Goal: Task Accomplishment & Management: Manage account settings

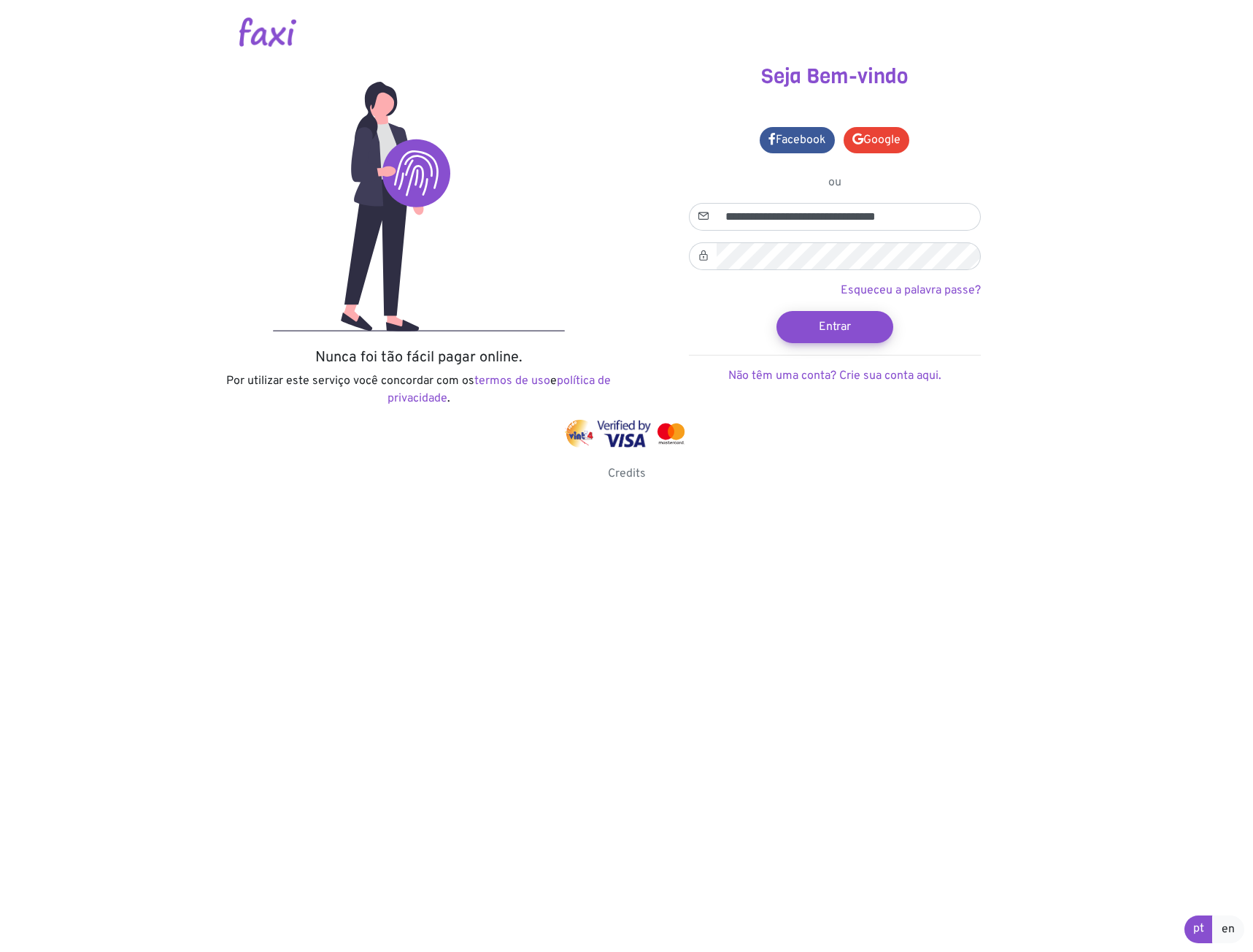
type input "**********"
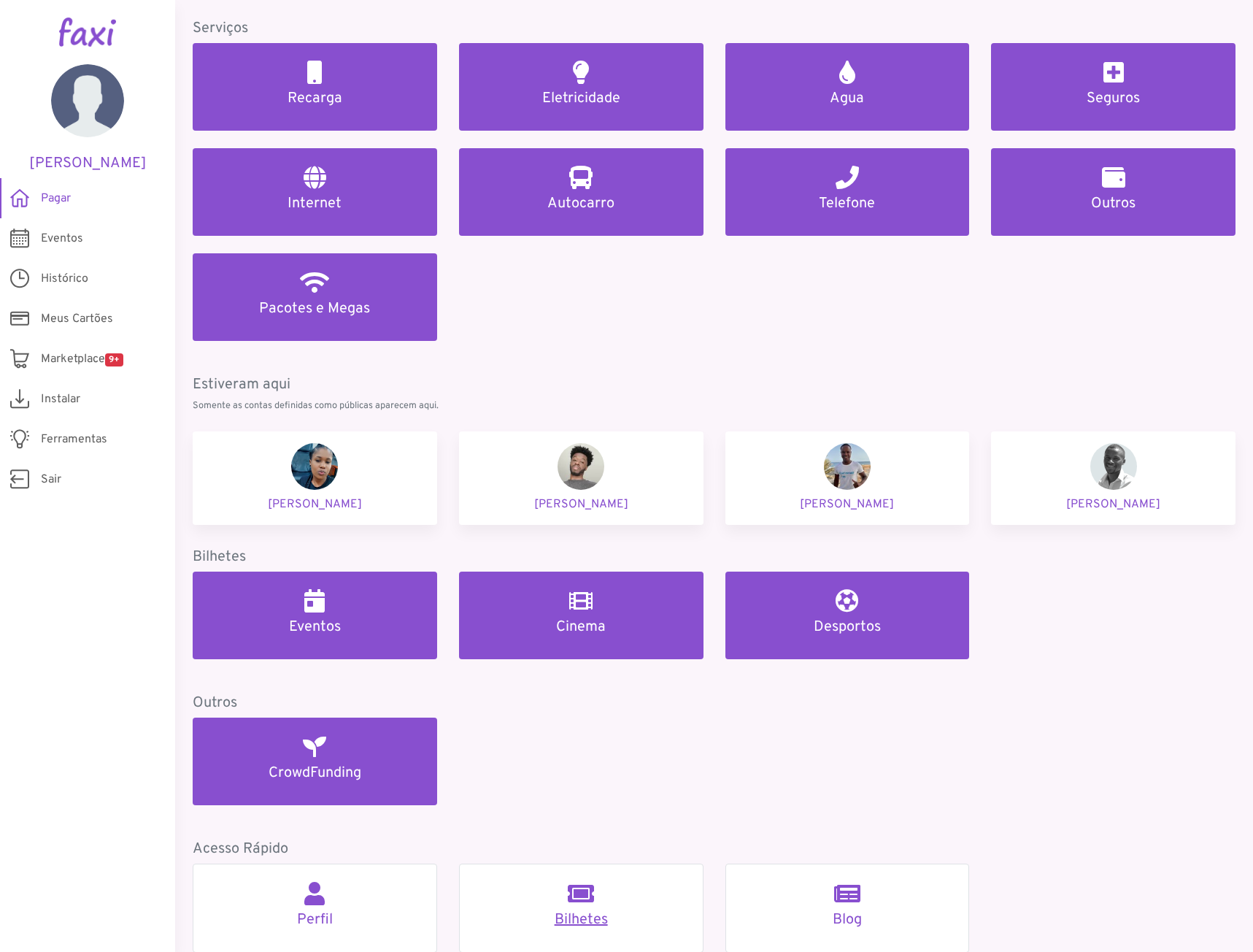
scroll to position [245, 0]
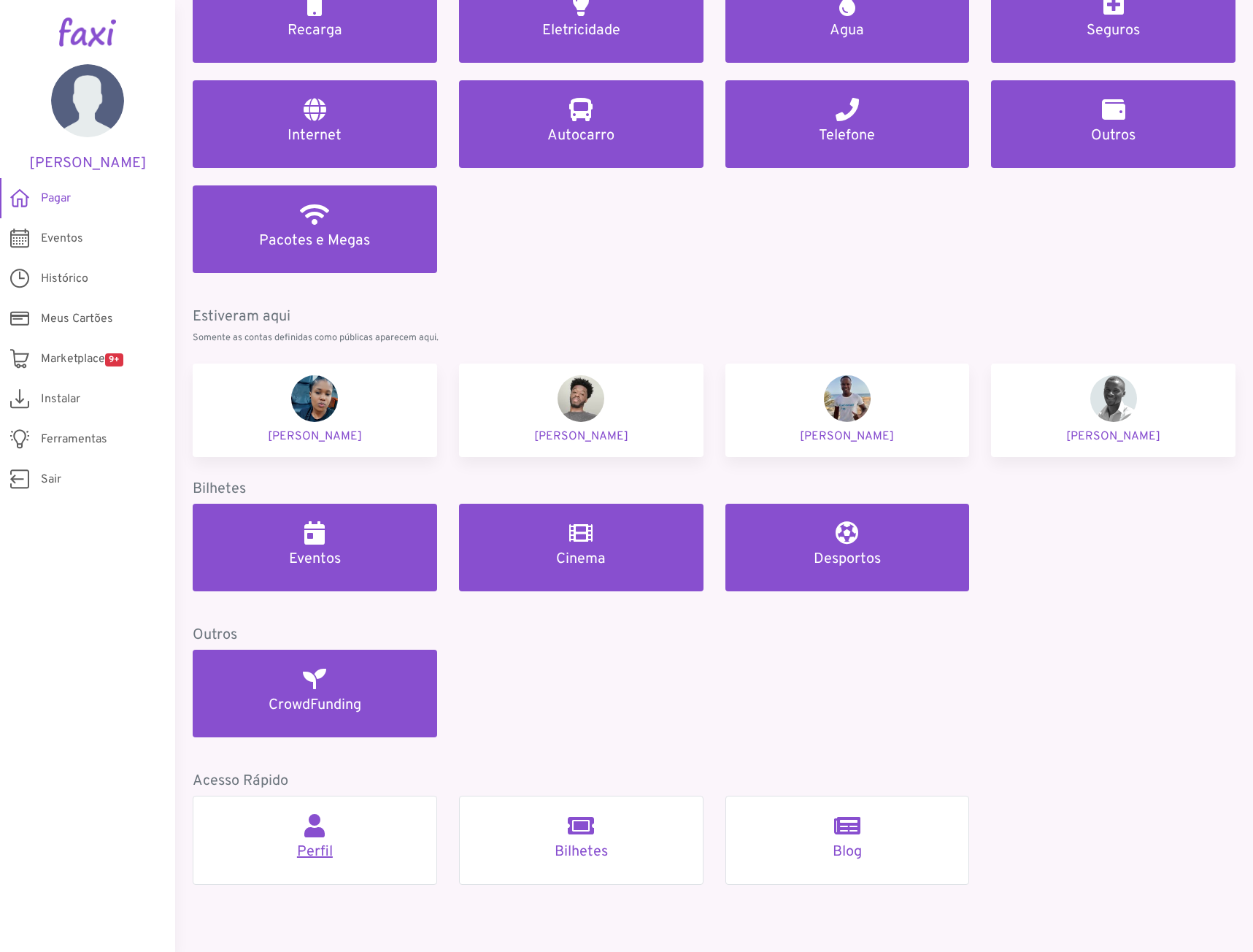
click at [326, 835] on link "Perfil" at bounding box center [315, 840] width 245 height 89
select select
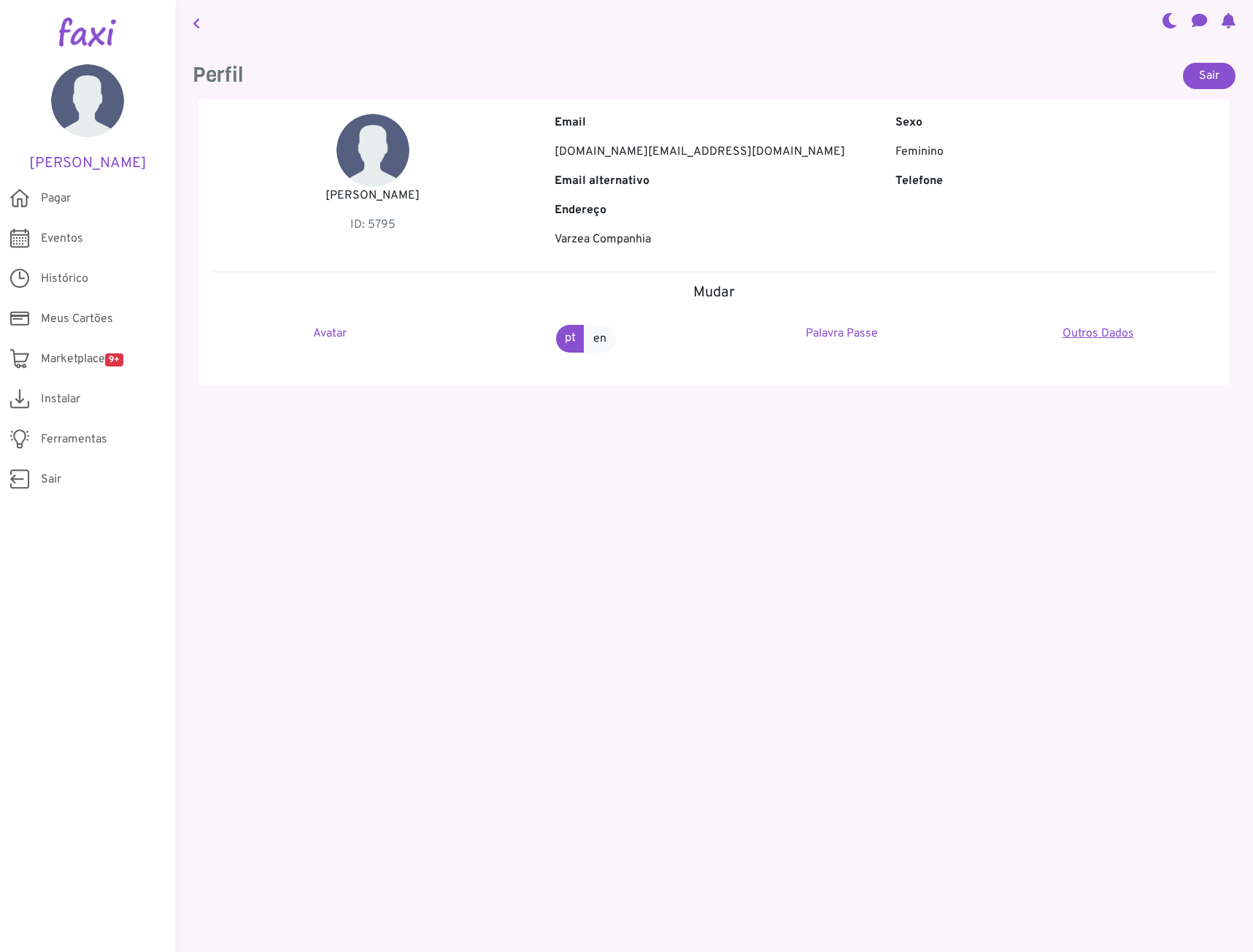
click at [1106, 336] on link "Outros Dados" at bounding box center [1099, 333] width 72 height 15
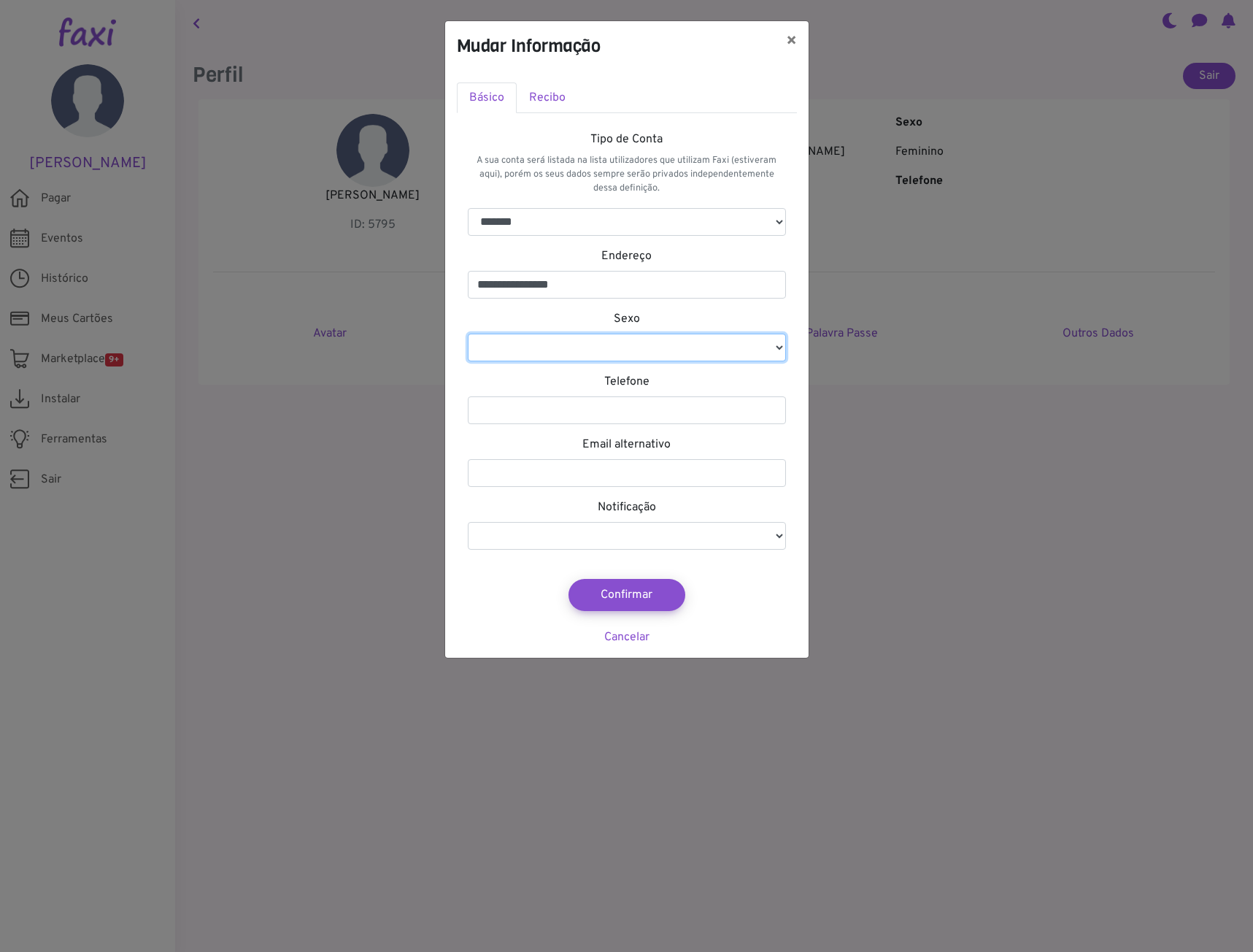
click at [782, 353] on select "********* ********" at bounding box center [627, 348] width 318 height 28
select select "*"
click at [468, 334] on select "********* ********" at bounding box center [627, 348] width 318 height 28
click at [673, 586] on button "Confirmar" at bounding box center [627, 594] width 128 height 35
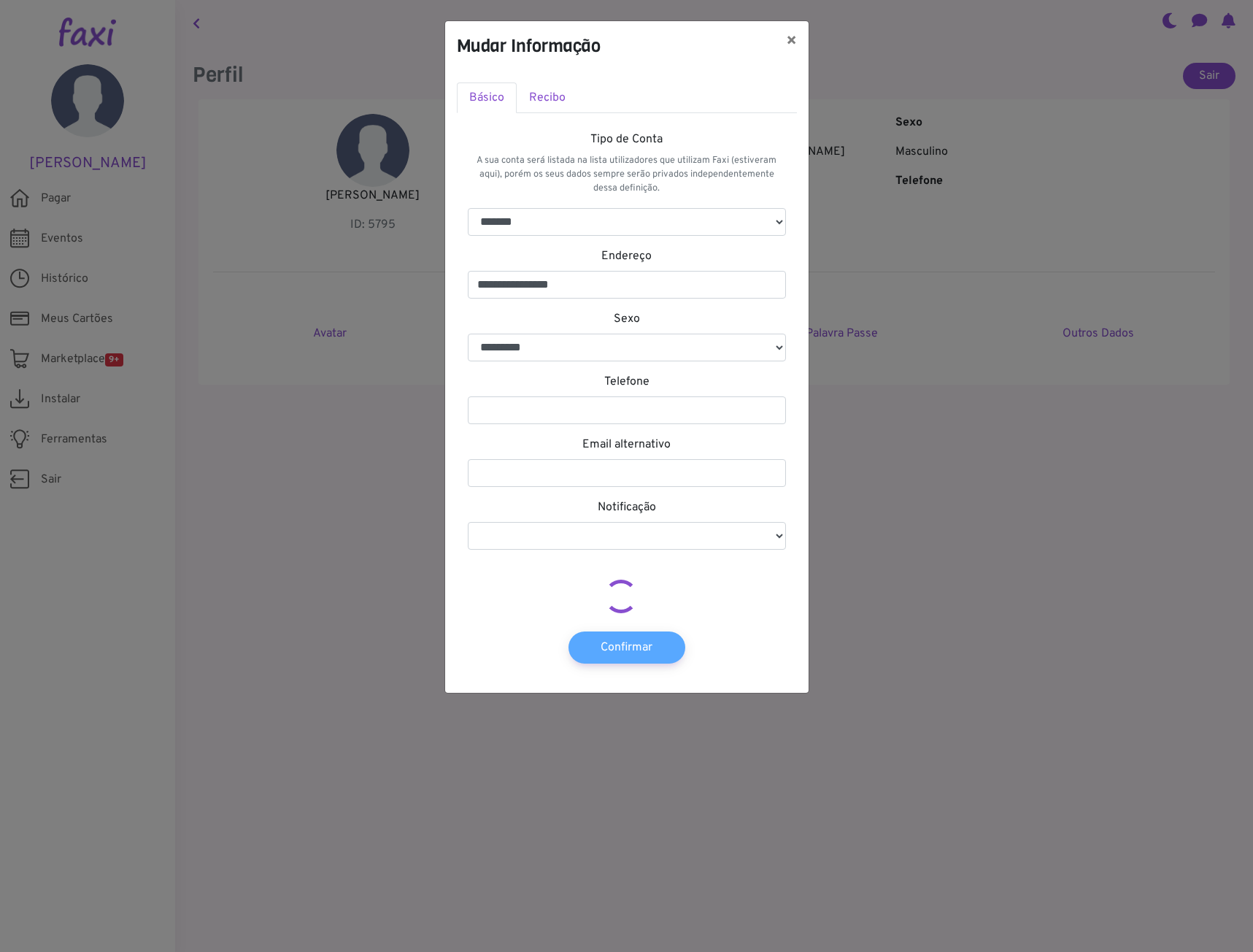
select select
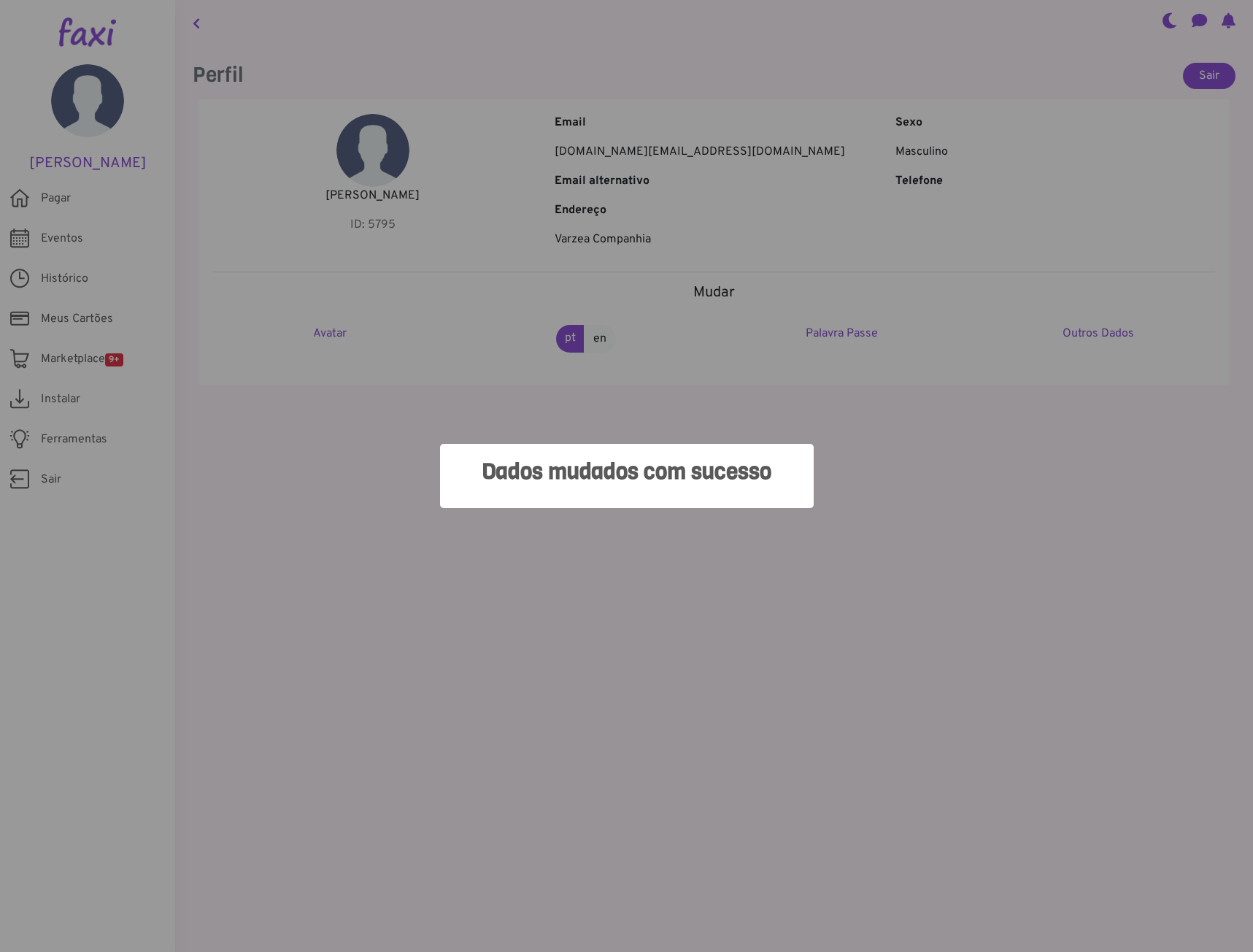
click at [495, 523] on div "Dados mudados com sucesso × OK No Cancel" at bounding box center [626, 476] width 1253 height 952
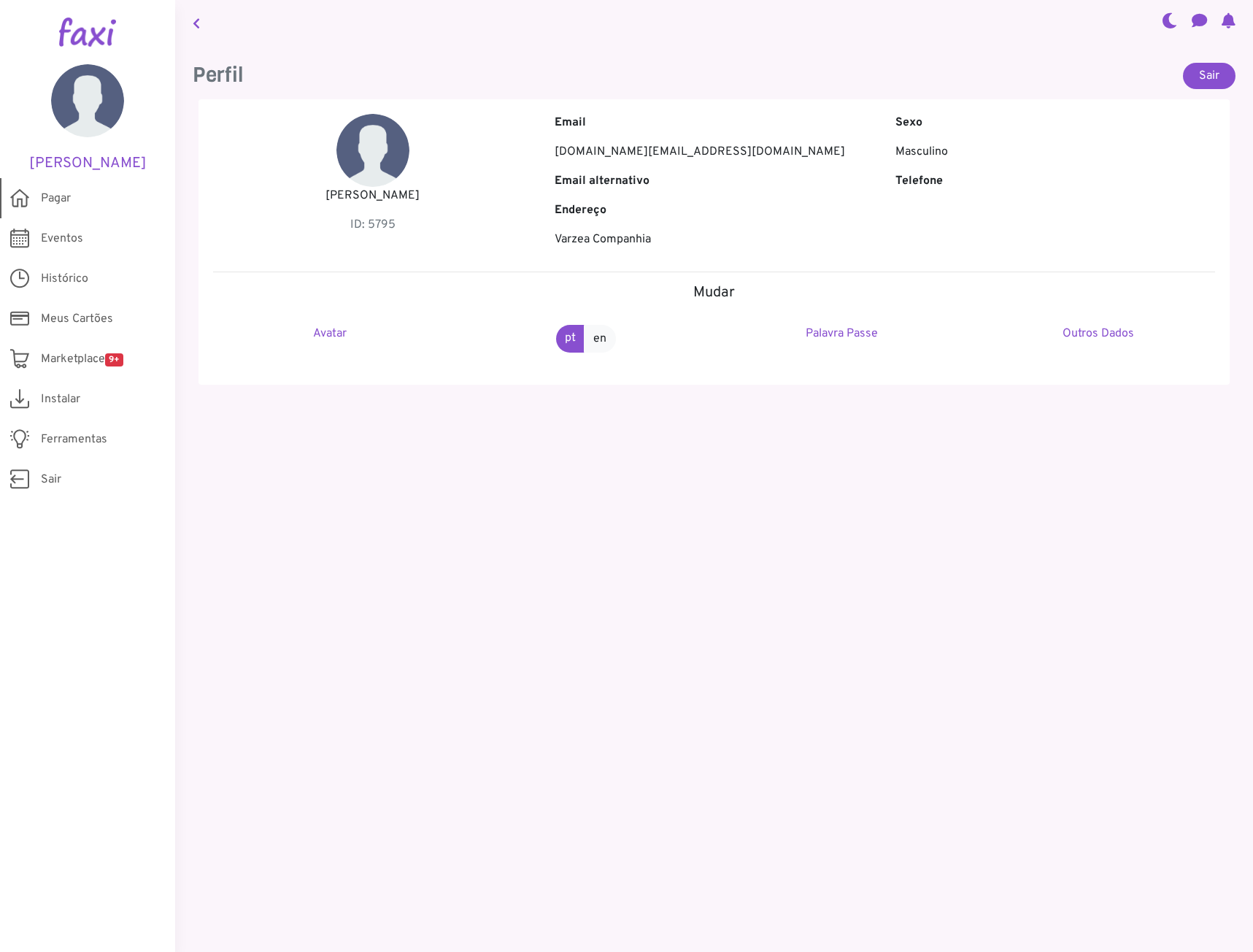
click at [40, 198] on link "Pagar" at bounding box center [87, 198] width 175 height 41
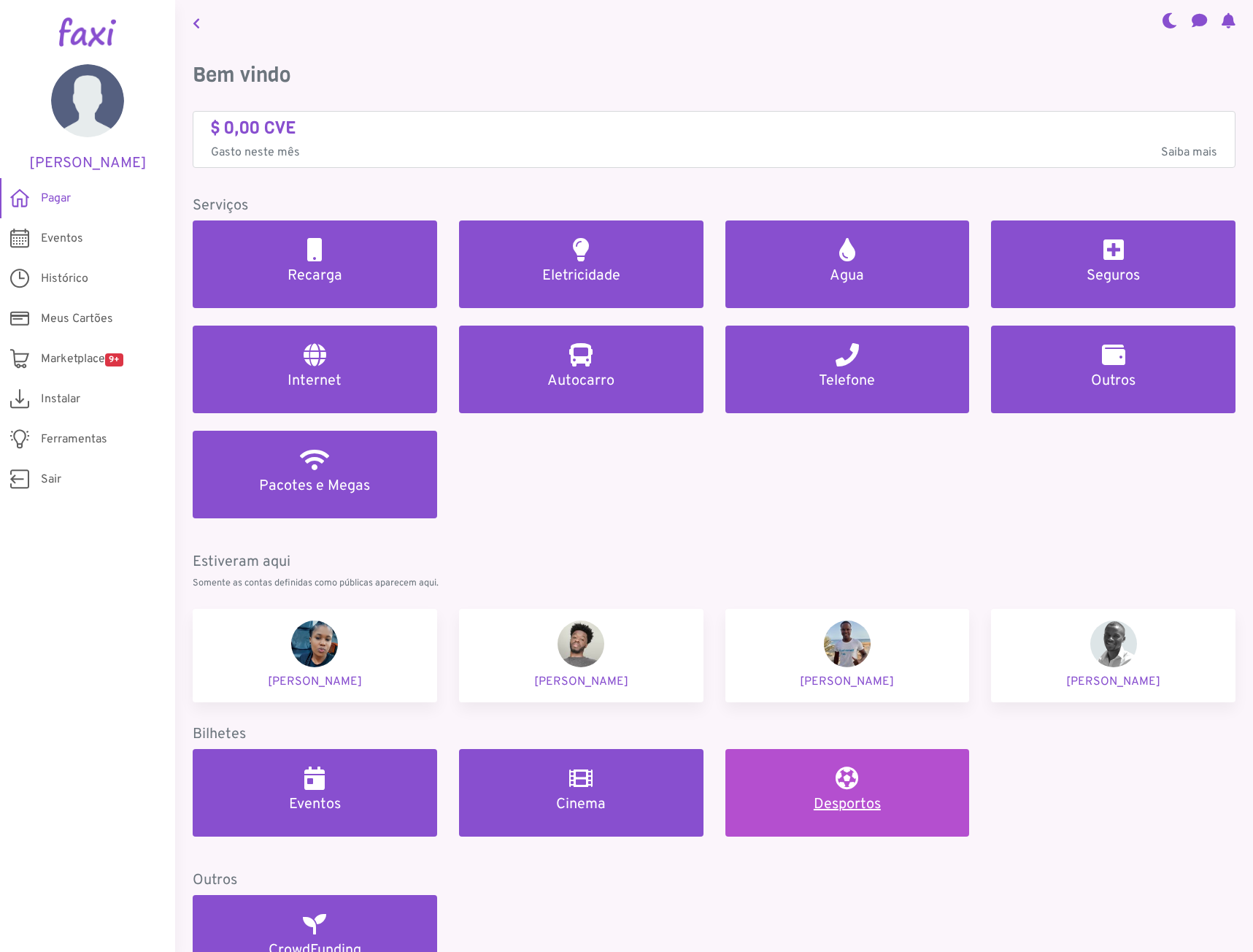
click at [859, 777] on div "Desportos" at bounding box center [848, 790] width 210 height 47
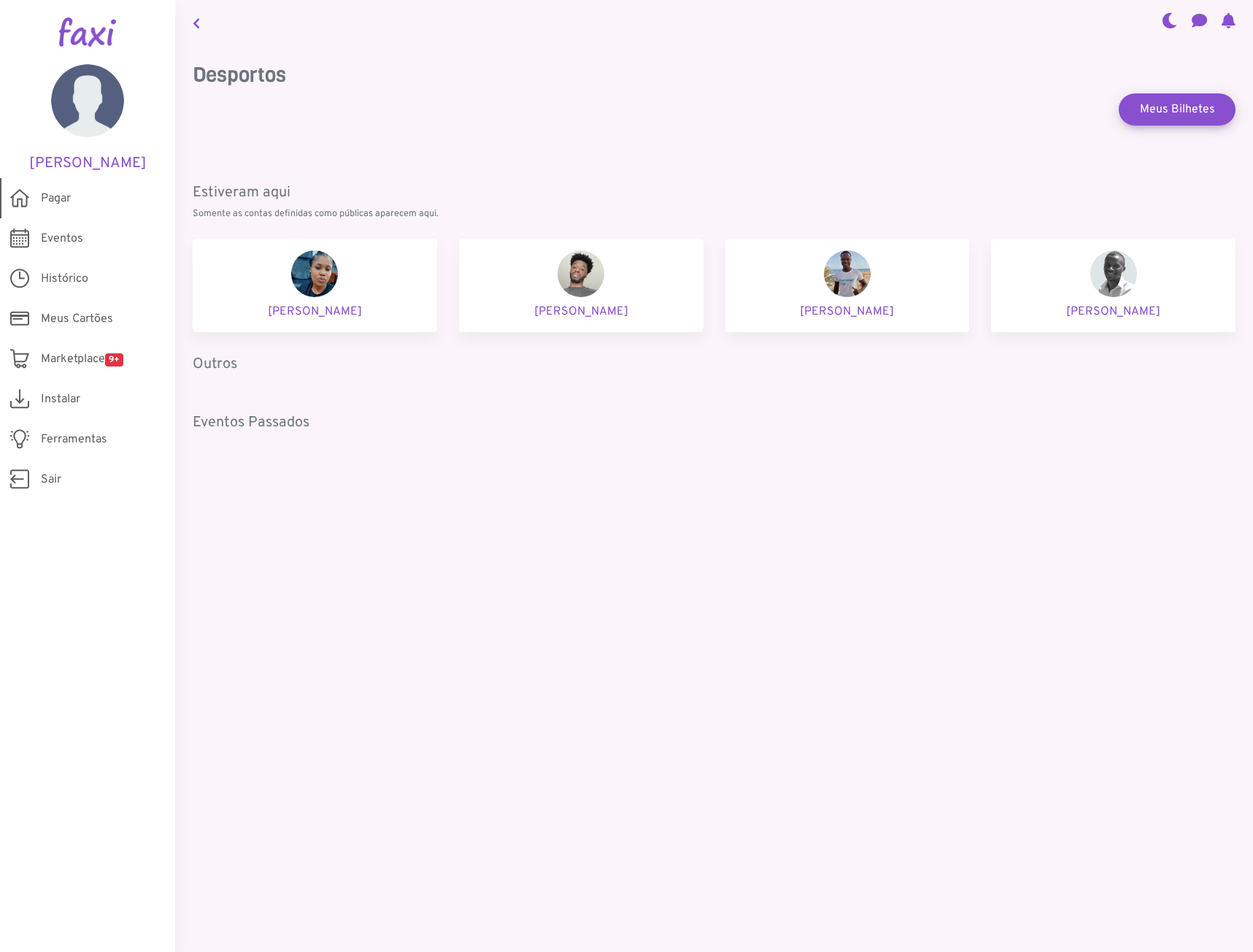
click at [30, 199] on link "Pagar" at bounding box center [87, 198] width 175 height 41
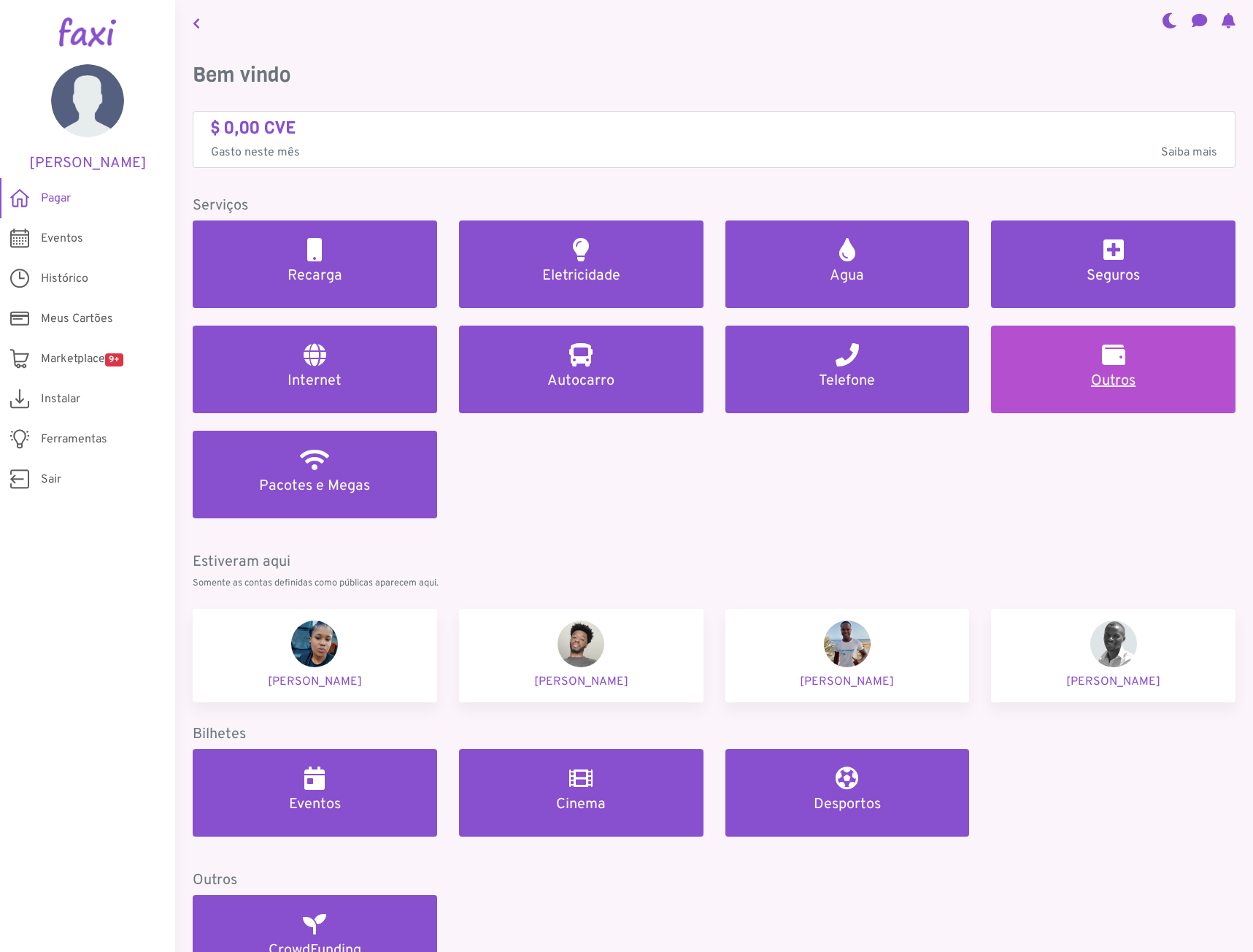
click at [1180, 354] on link "Outros" at bounding box center [1114, 370] width 245 height 88
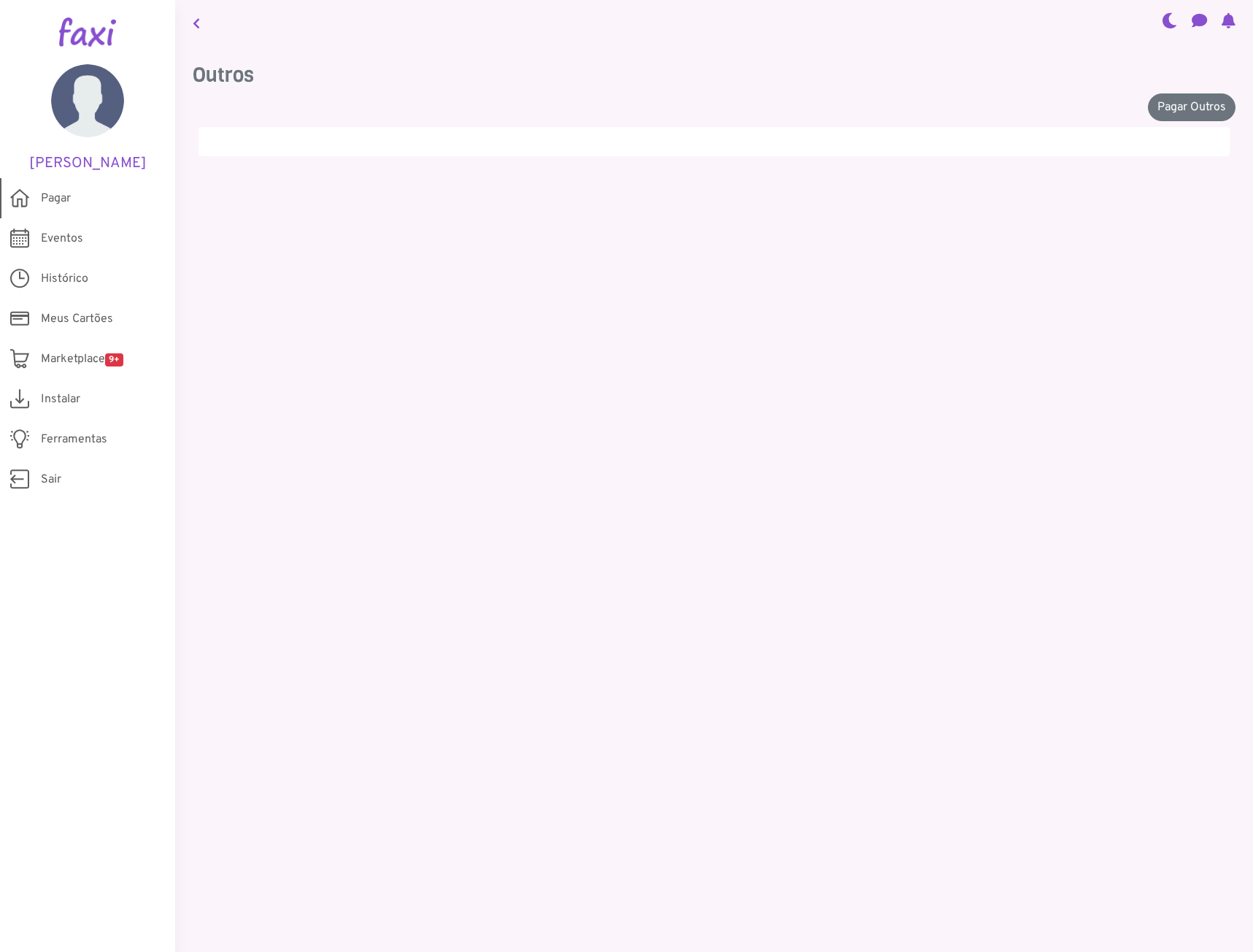
click at [53, 192] on span "Pagar" at bounding box center [55, 198] width 30 height 17
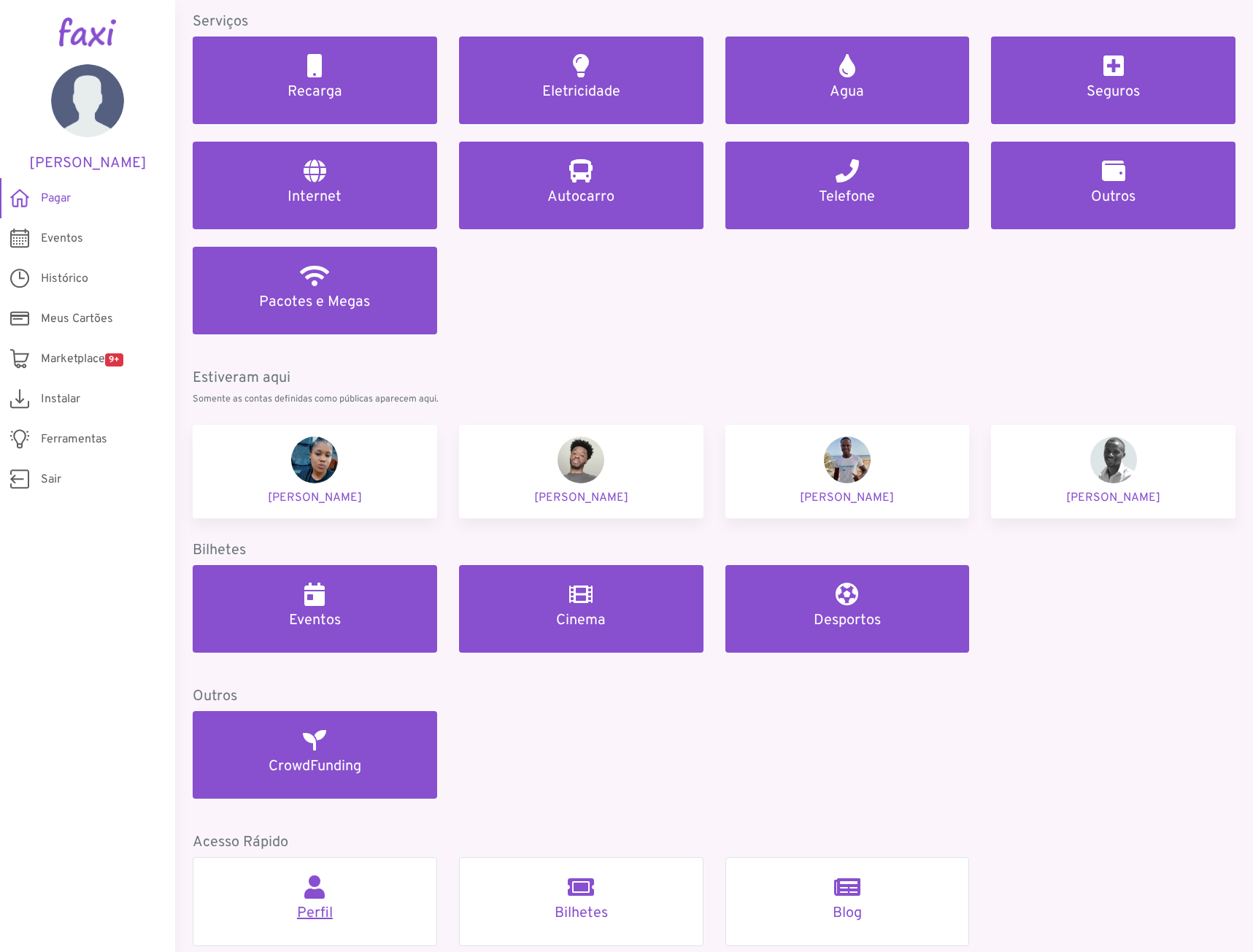
scroll to position [219, 0]
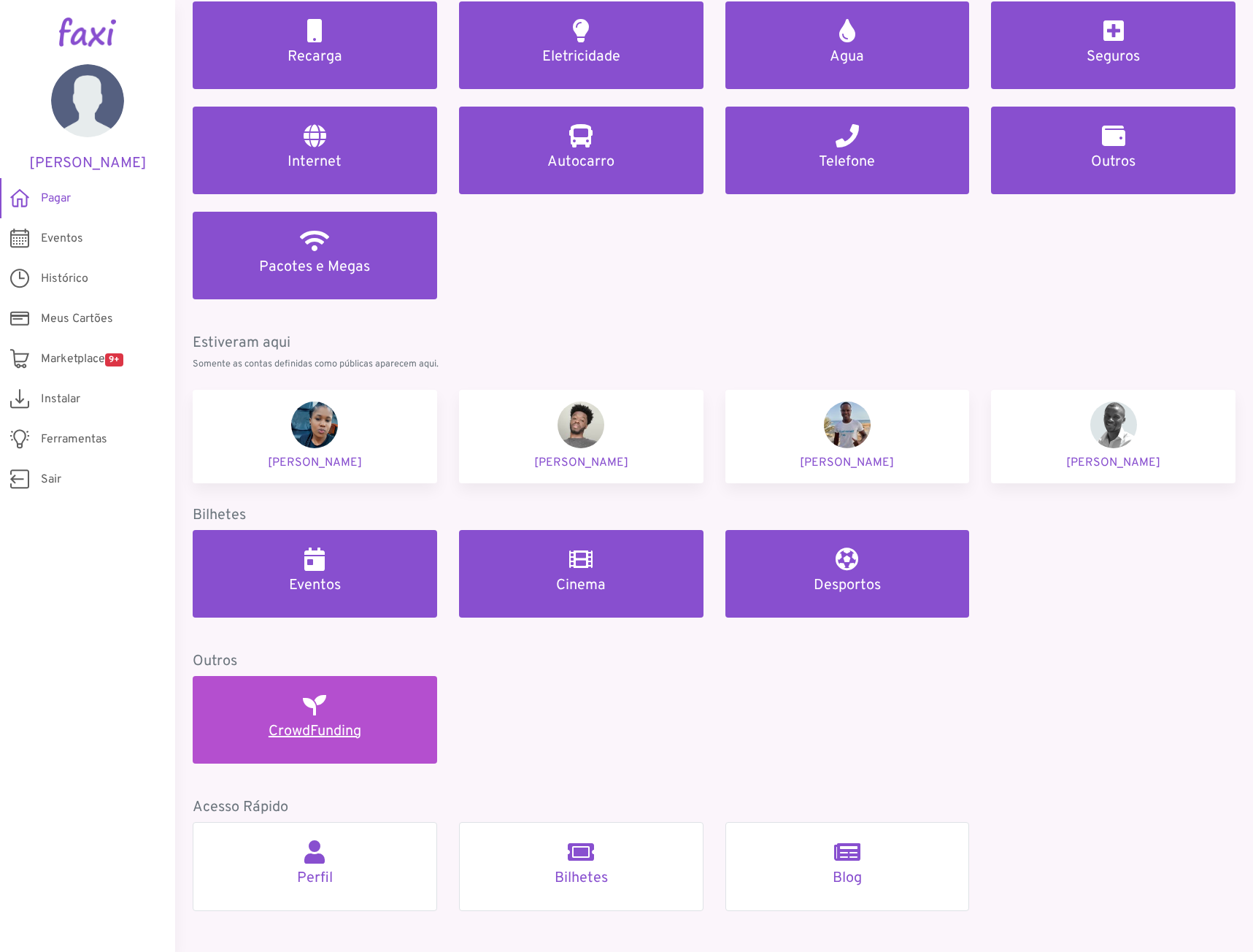
click at [302, 740] on h5 "CrowdFunding" at bounding box center [315, 731] width 210 height 17
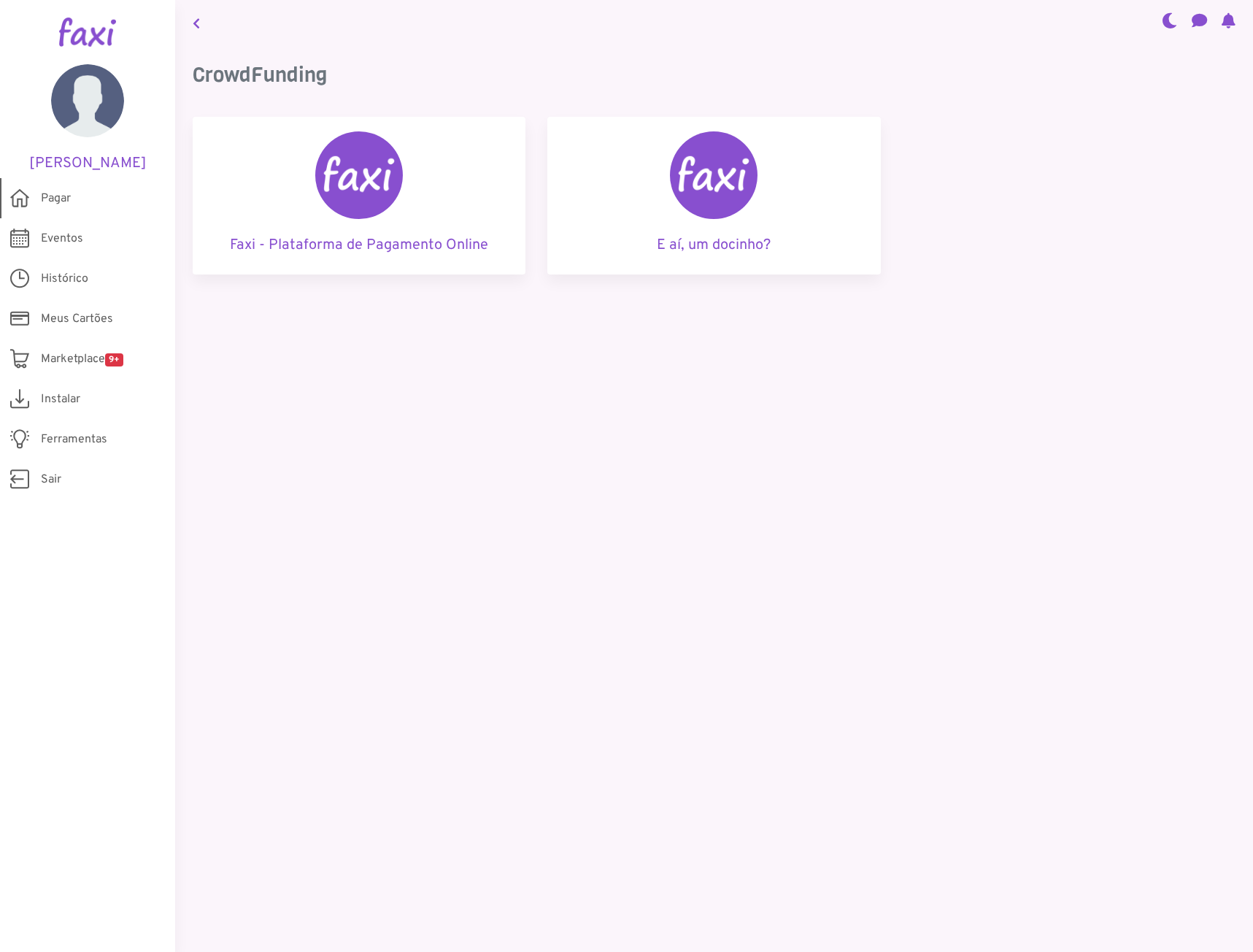
click at [64, 193] on span "Pagar" at bounding box center [55, 198] width 30 height 17
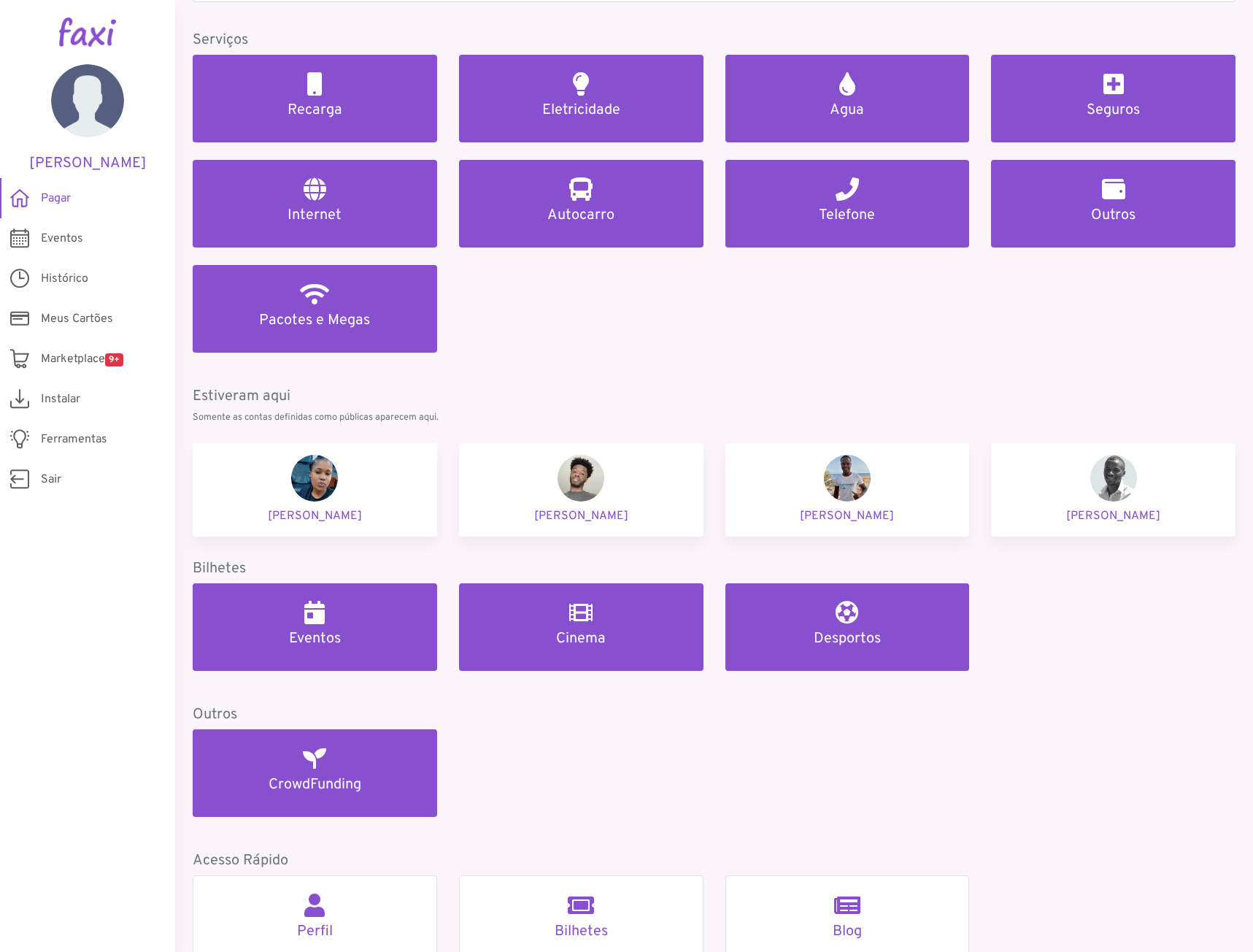
scroll to position [318, 0]
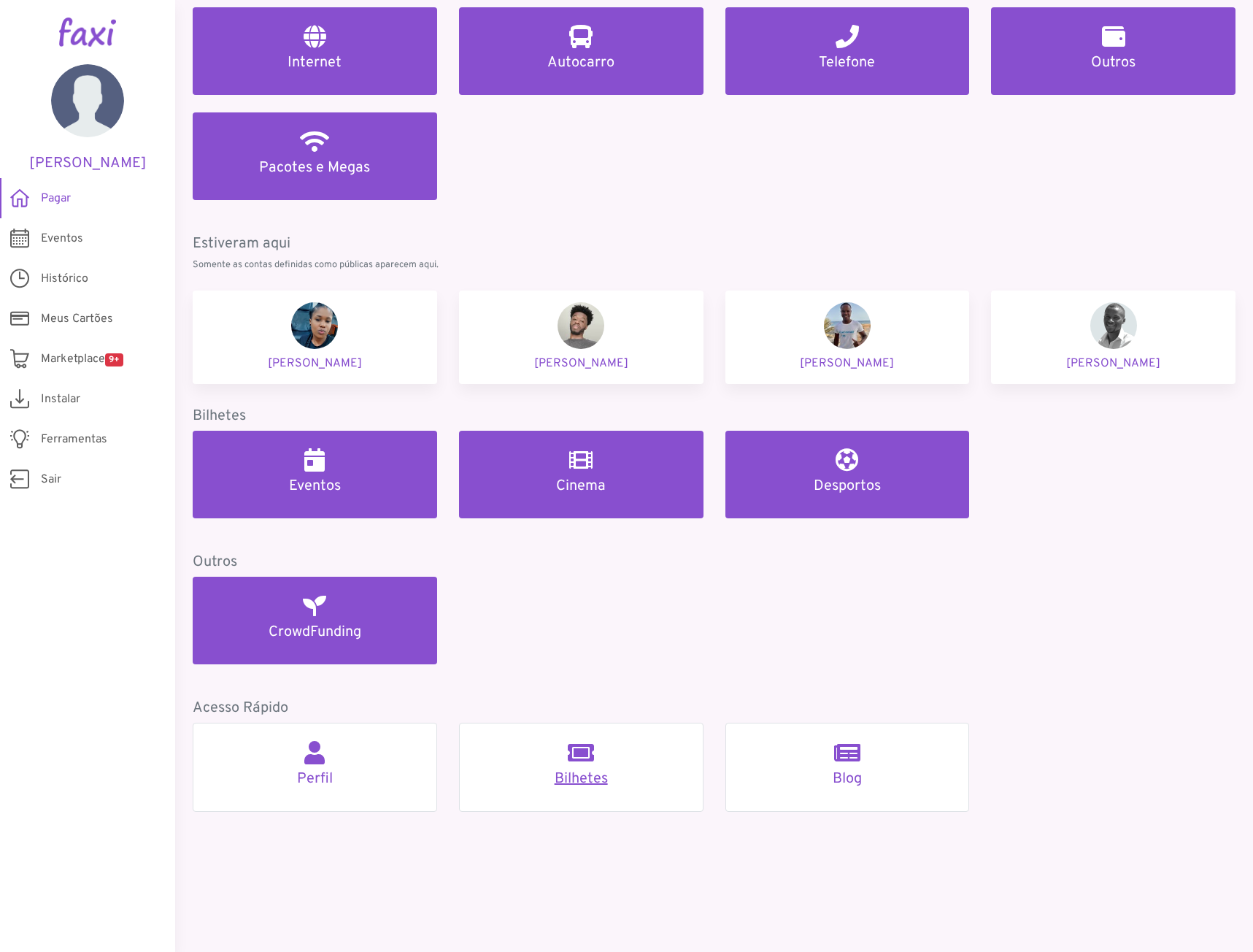
click at [561, 768] on link "Bilhetes" at bounding box center [581, 767] width 245 height 89
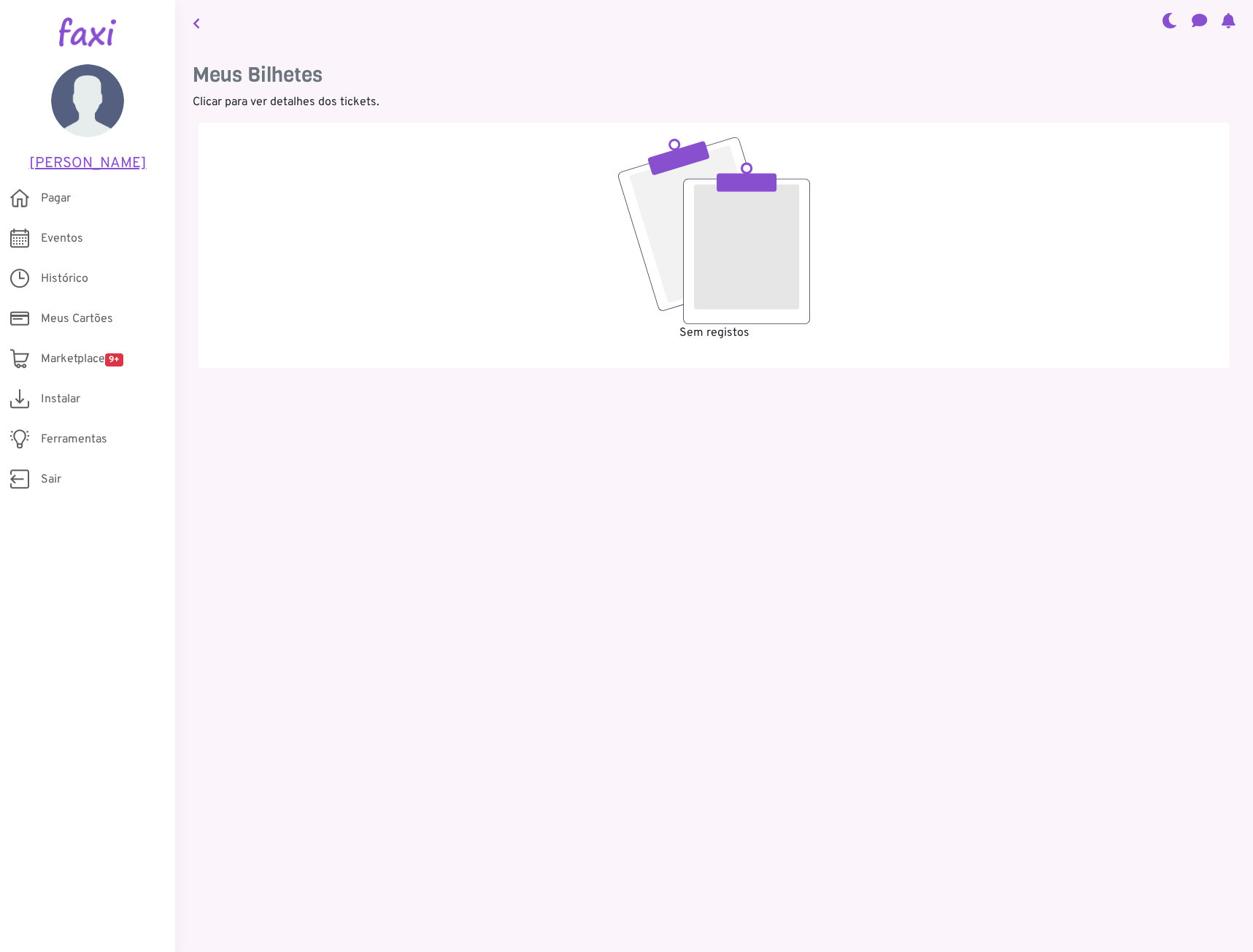
click at [72, 160] on h5 "Wilson" at bounding box center [87, 163] width 131 height 17
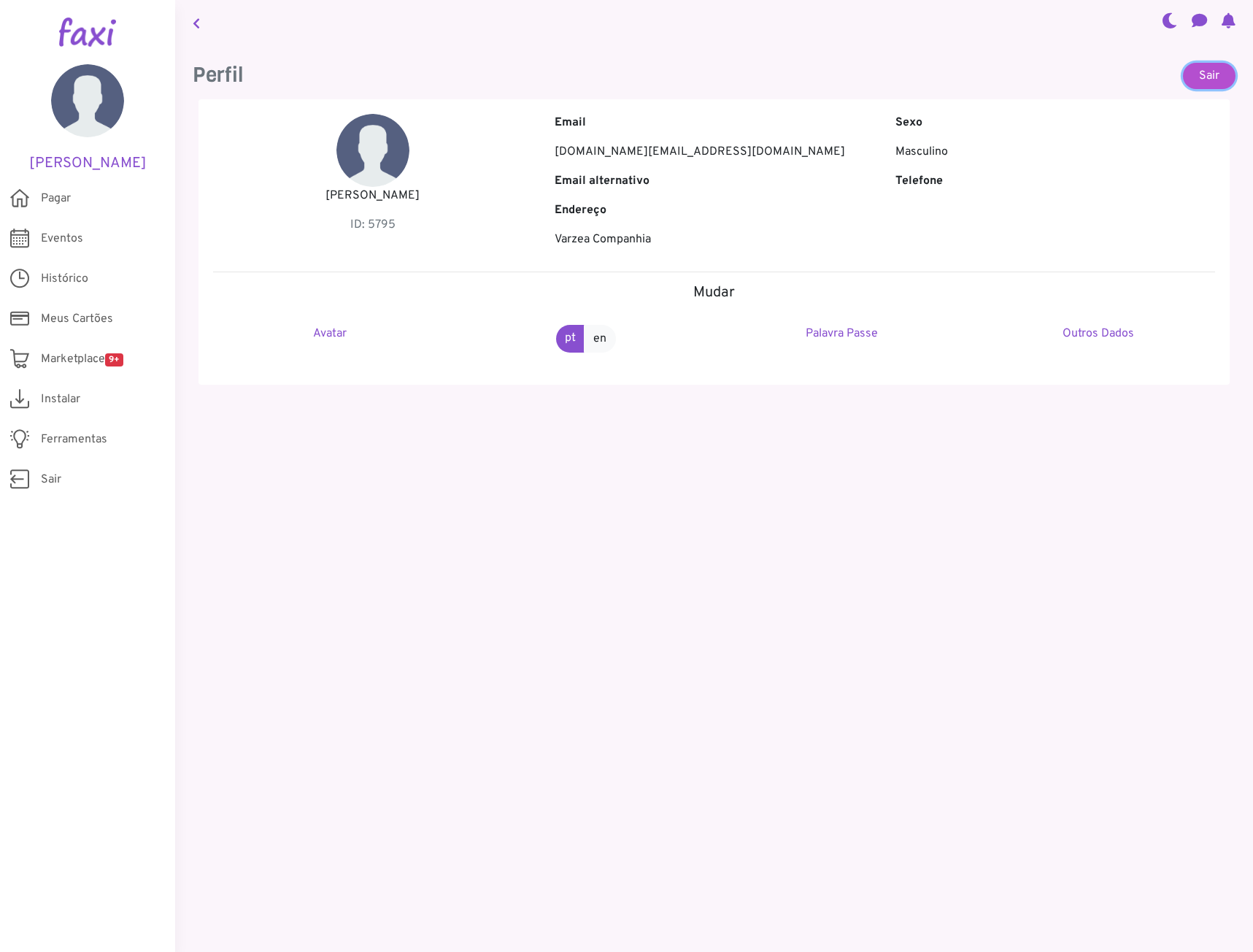
click at [1195, 74] on link "Sair" at bounding box center [1209, 76] width 53 height 26
